Goal: Check status

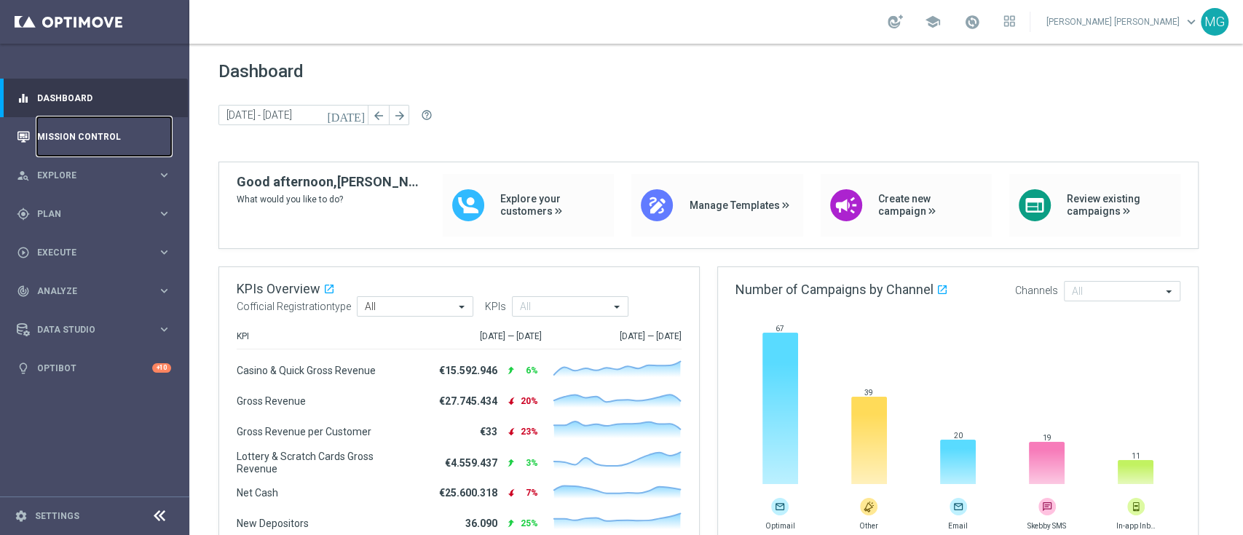
click at [76, 143] on link "Mission Control" at bounding box center [104, 136] width 134 height 39
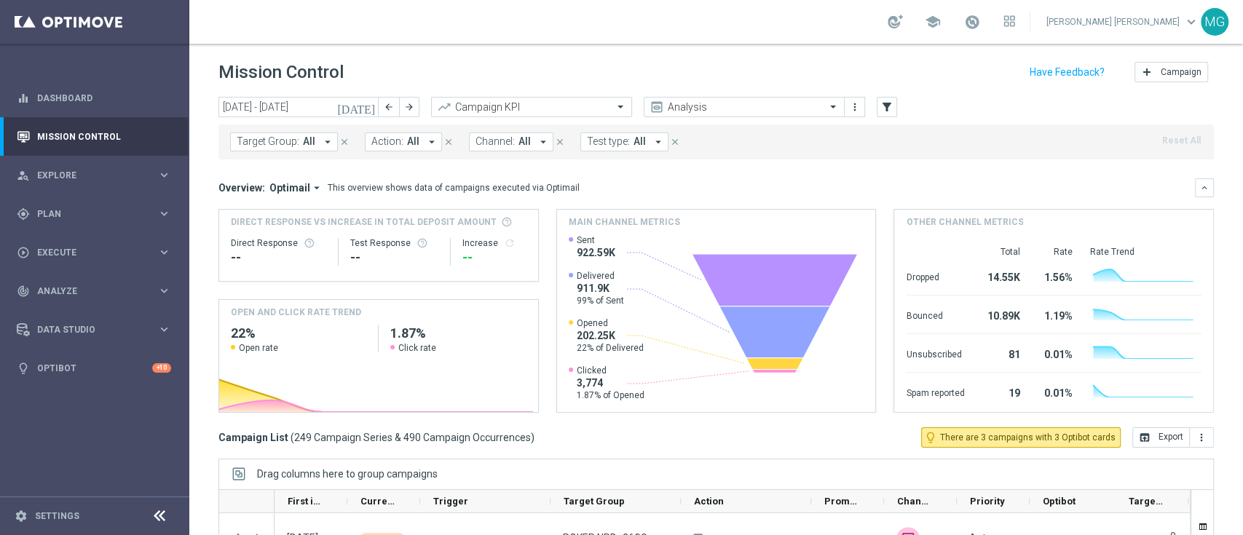
click at [897, 114] on div "[DATE] [DATE] - [DATE] arrow_back arrow_forward Campaign KPI trending_up Analys…" at bounding box center [715, 108] width 995 height 22
click at [875, 107] on div "[DATE] [DATE] - [DATE] arrow_back arrow_forward Campaign KPI trending_up Analys…" at bounding box center [715, 108] width 995 height 22
click at [882, 113] on icon "filter_alt" at bounding box center [886, 106] width 13 height 13
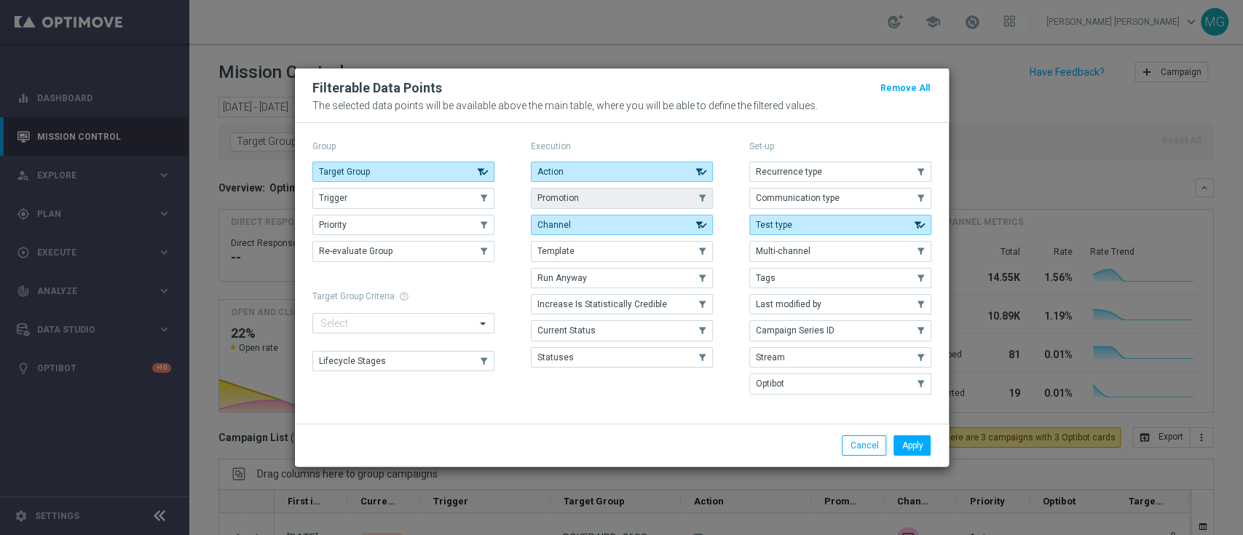
click at [625, 207] on button "Promotion" at bounding box center [622, 198] width 182 height 20
click at [920, 444] on button "Apply" at bounding box center [911, 445] width 37 height 20
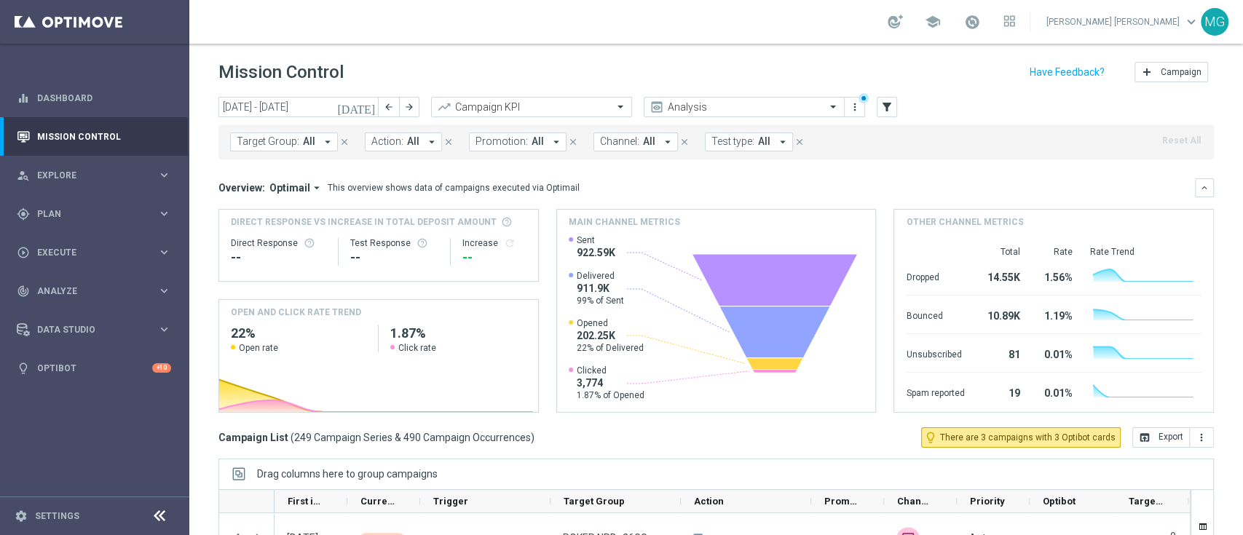
click at [514, 146] on span "Promotion:" at bounding box center [501, 141] width 52 height 12
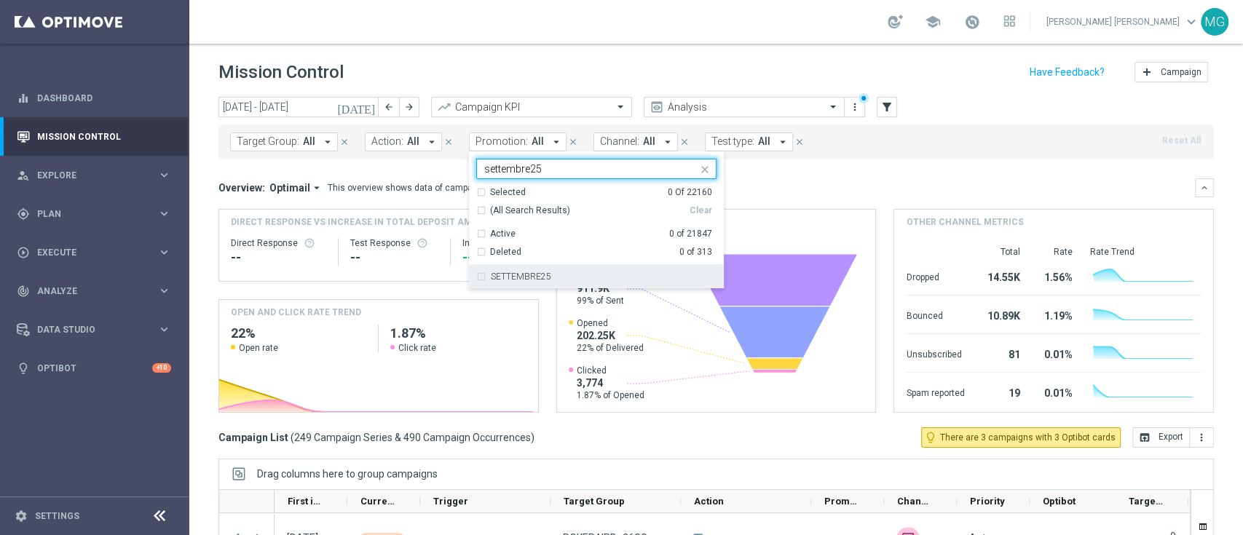
click at [513, 276] on label "SETTEMBRE25" at bounding box center [521, 276] width 60 height 9
type input "settembre25"
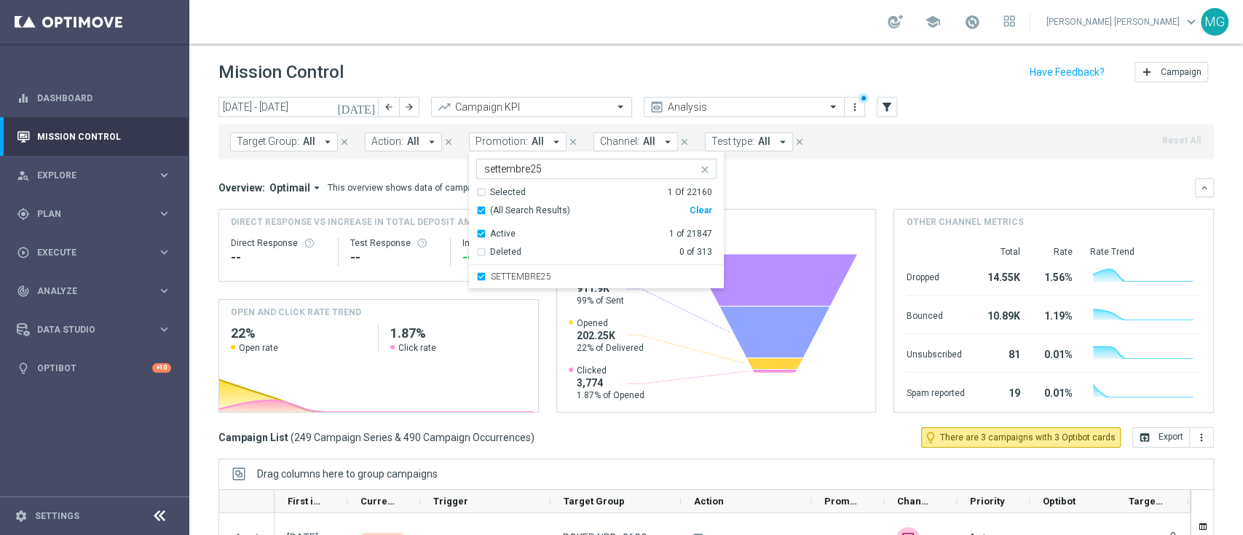
click at [822, 182] on div "Overview: Optimail arrow_drop_down This overview shows data of campaigns execut…" at bounding box center [706, 187] width 976 height 13
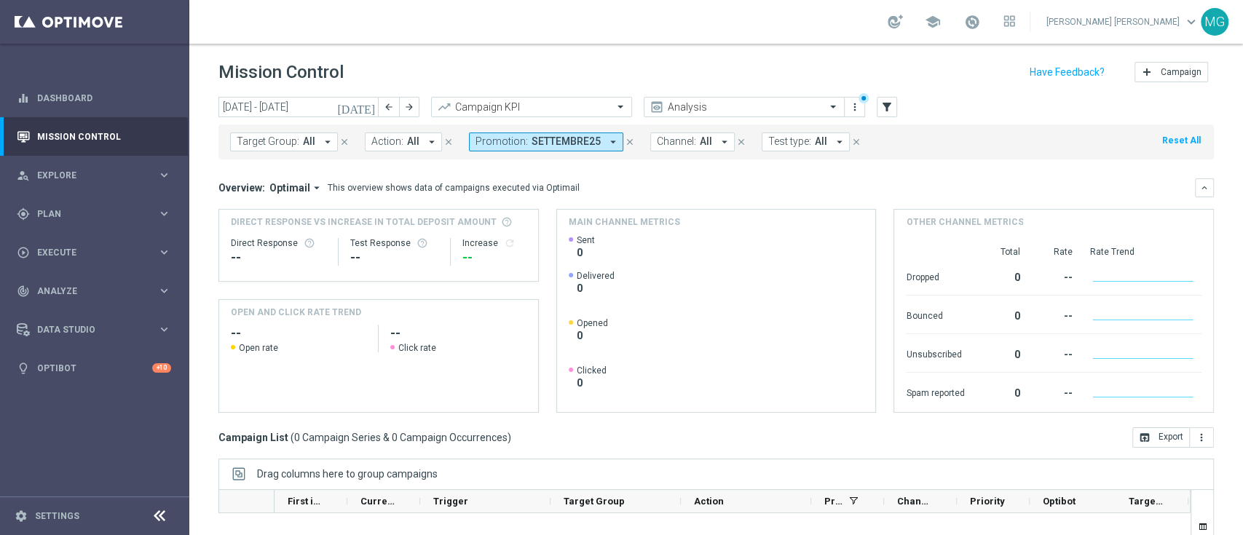
click at [368, 101] on icon "[DATE]" at bounding box center [356, 106] width 39 height 13
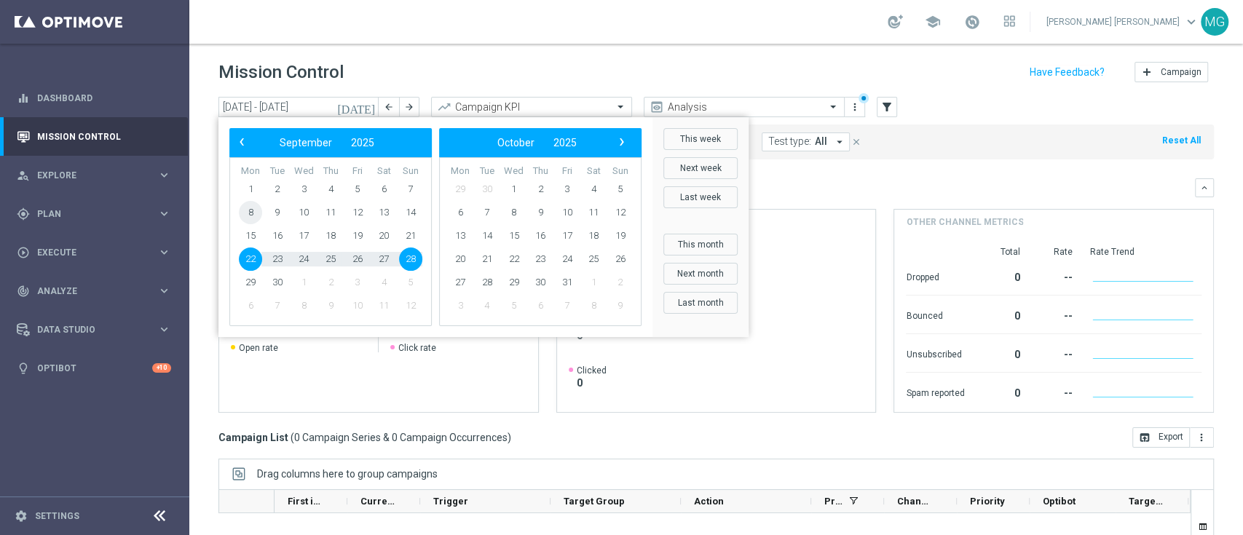
click at [254, 220] on span "8" at bounding box center [250, 212] width 23 height 23
click at [408, 259] on span "28" at bounding box center [410, 259] width 23 height 23
type input "[DATE] - [DATE]"
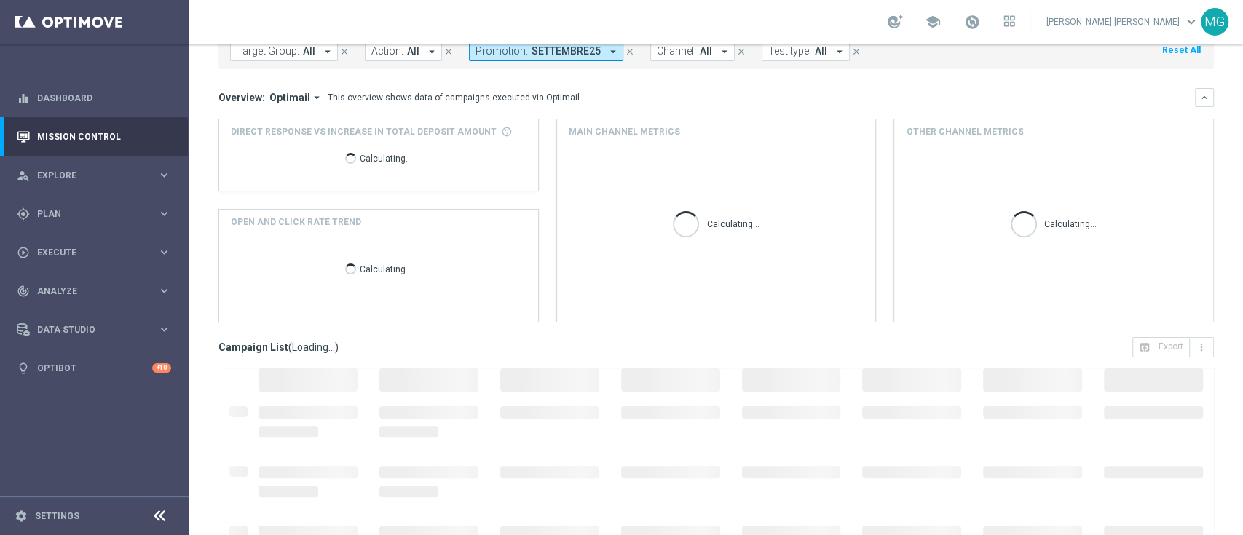
scroll to position [192, 0]
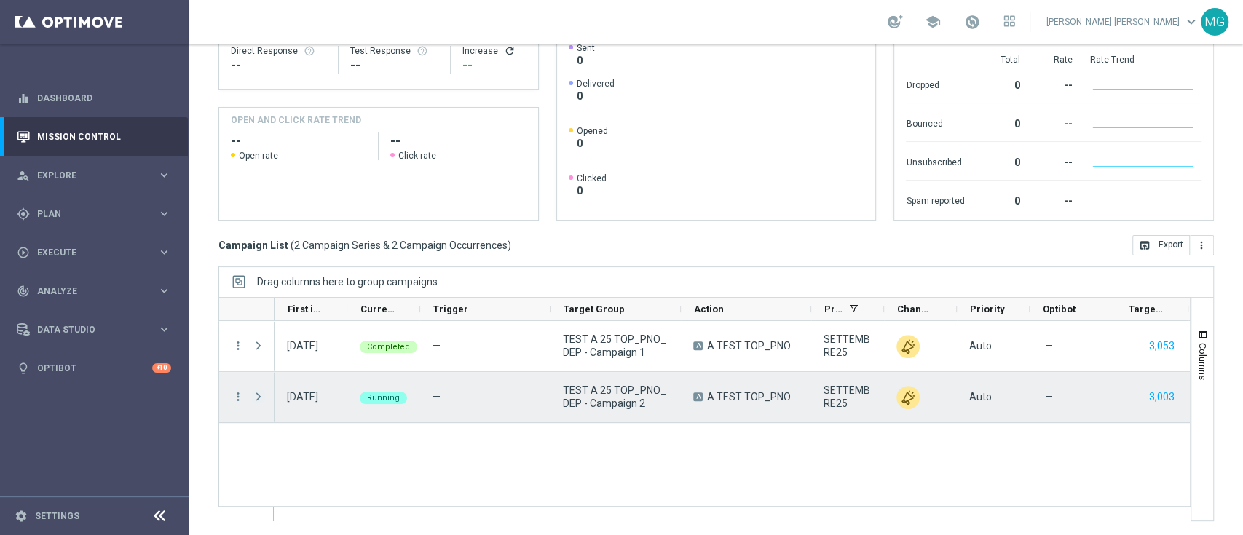
click at [257, 400] on span "Press SPACE to select this row." at bounding box center [258, 397] width 13 height 12
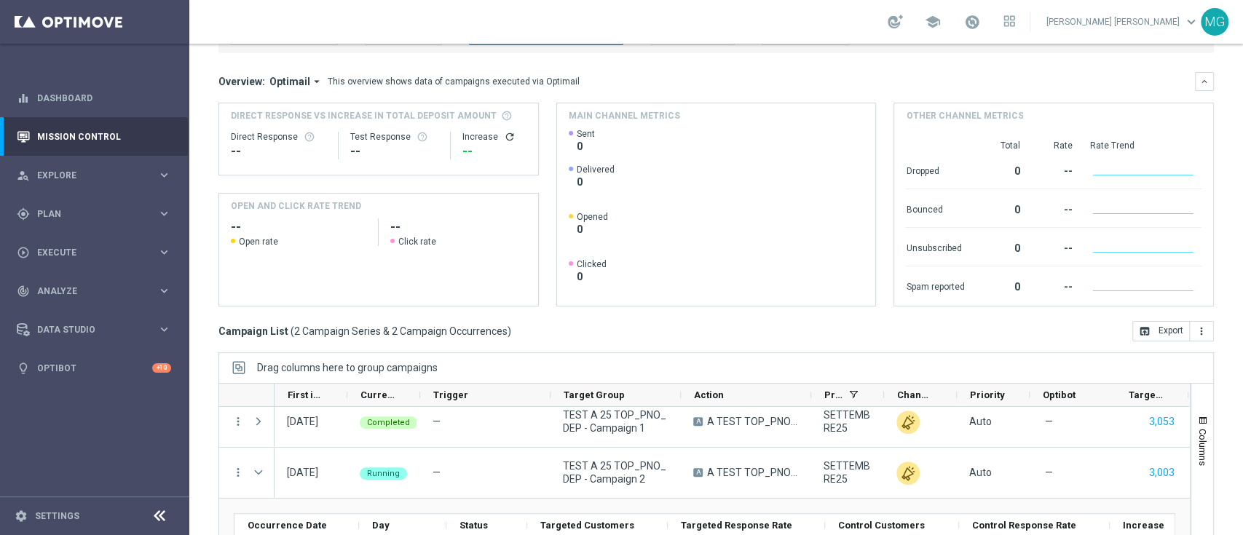
scroll to position [107, 0]
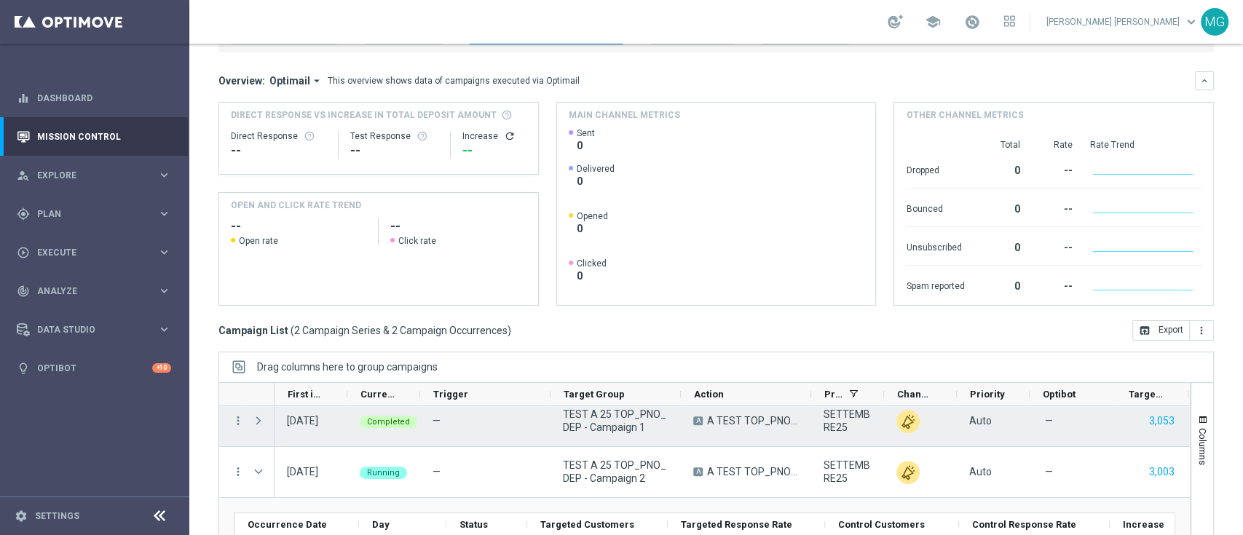
click at [257, 424] on span "Press SPACE to select this row." at bounding box center [258, 421] width 13 height 12
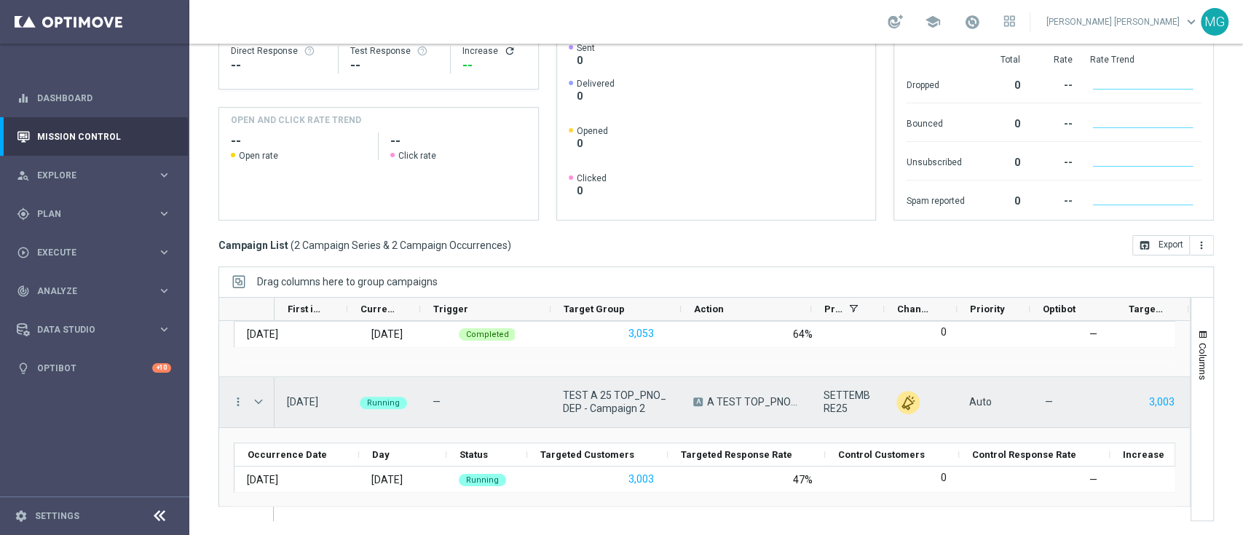
scroll to position [105, 0]
